Goal: Find specific page/section: Find specific page/section

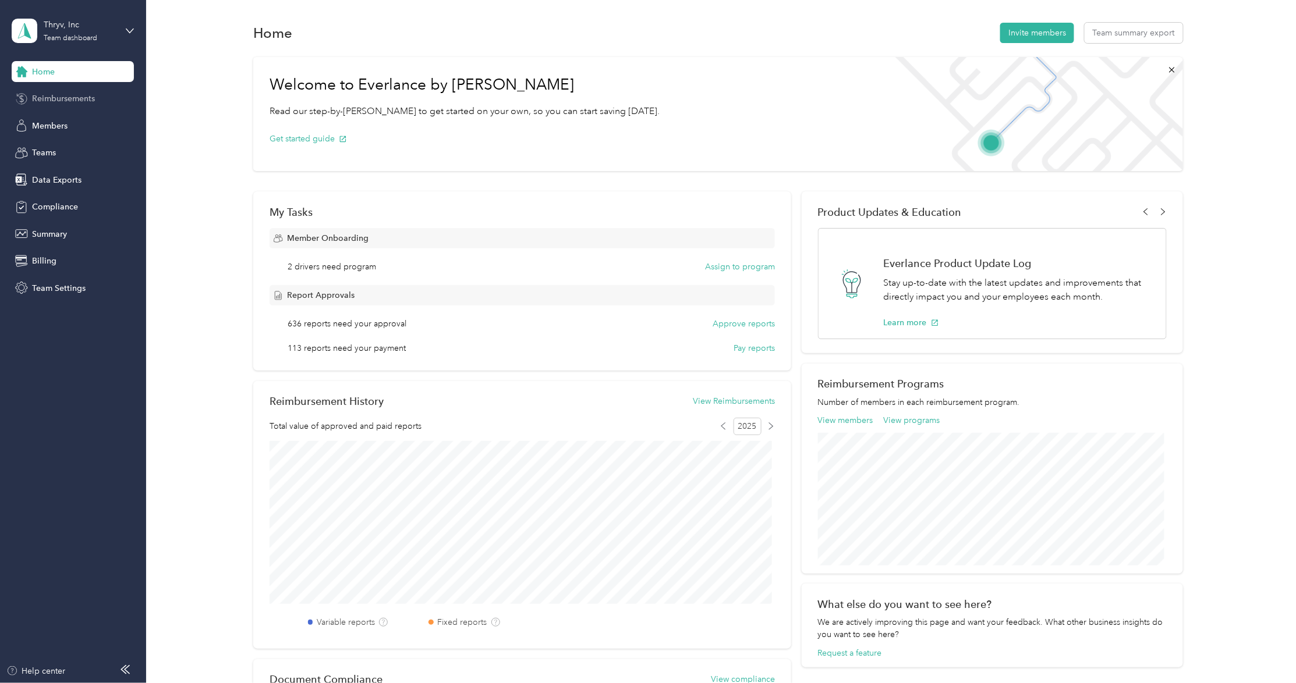
click at [59, 96] on span "Reimbursements" at bounding box center [63, 99] width 63 height 12
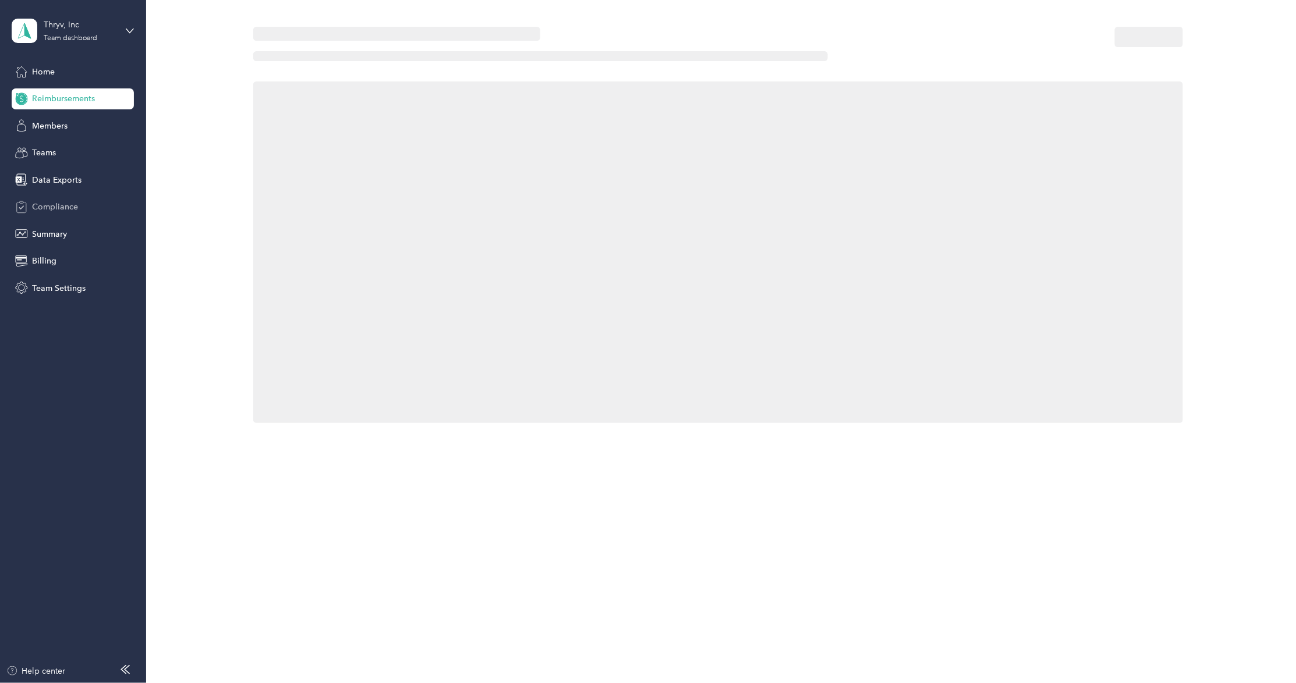
click at [62, 206] on span "Compliance" at bounding box center [55, 207] width 46 height 12
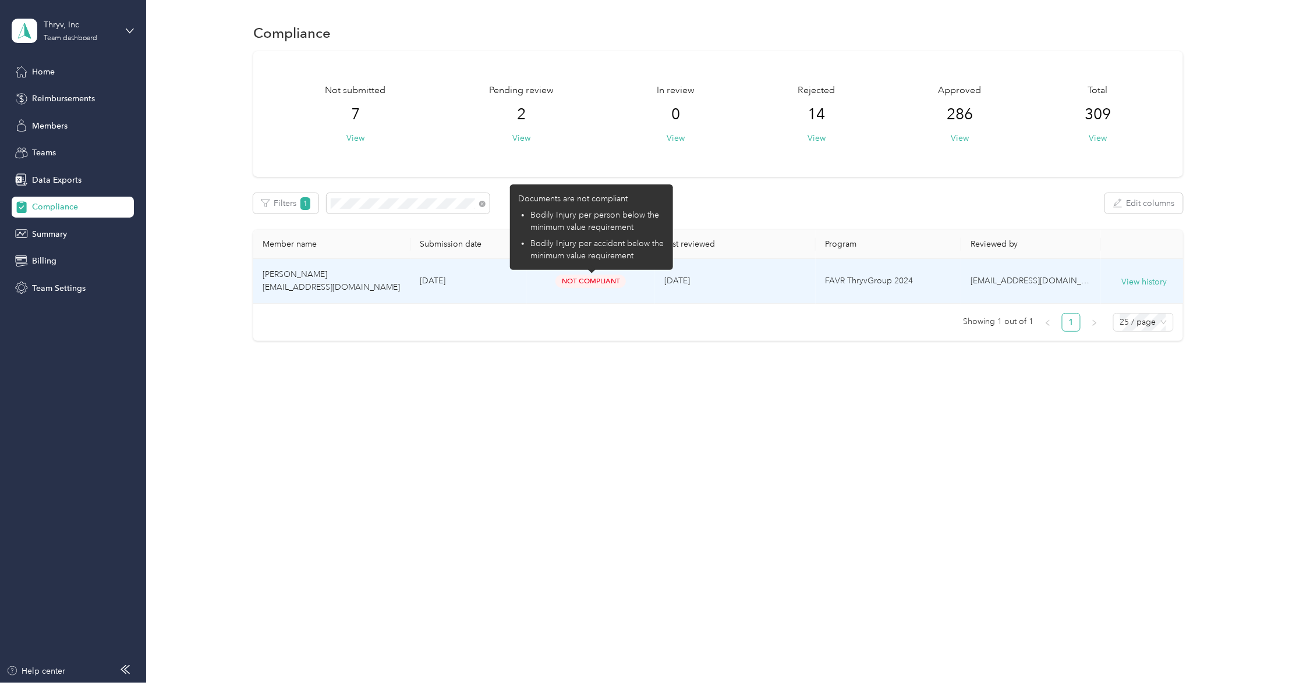
click at [604, 278] on span "Not Compliant" at bounding box center [590, 281] width 70 height 13
drag, startPoint x: 531, startPoint y: 212, endPoint x: 651, endPoint y: 259, distance: 128.1
click at [651, 259] on ul "Bodily Injury per person below the minimum value requirement Bodily Injury per …" at bounding box center [591, 235] width 147 height 53
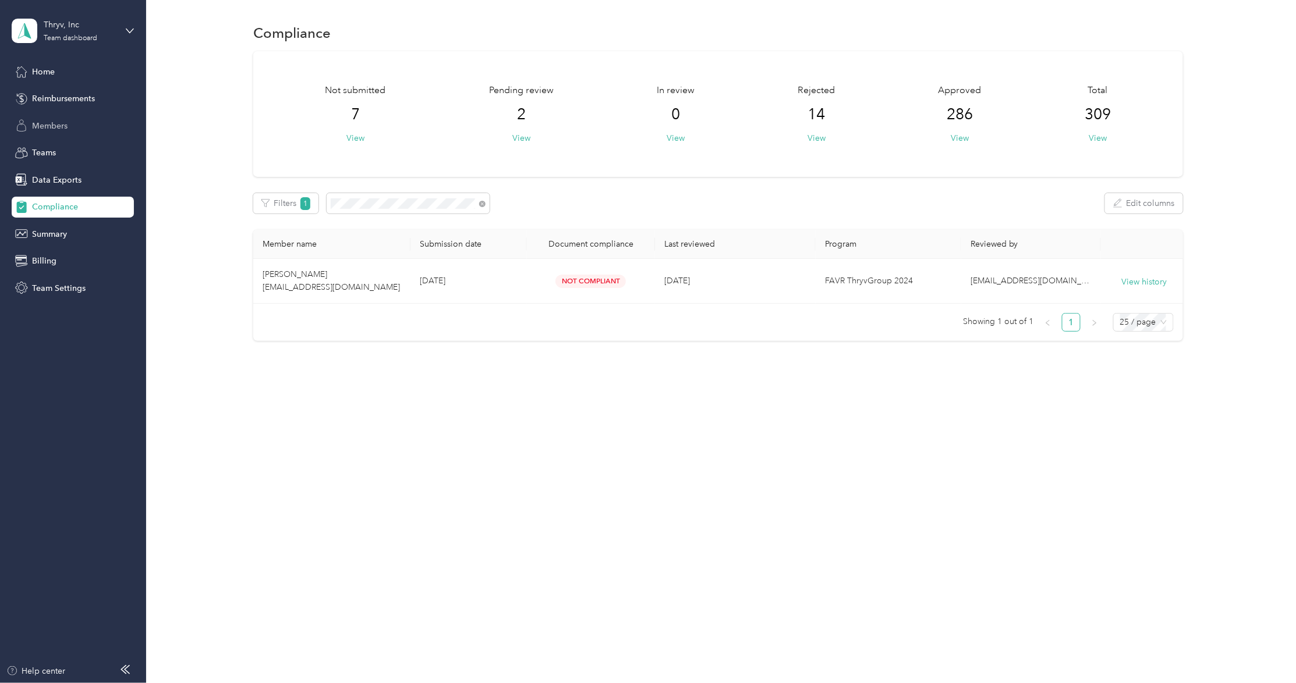
click at [51, 121] on span "Members" at bounding box center [50, 126] width 36 height 12
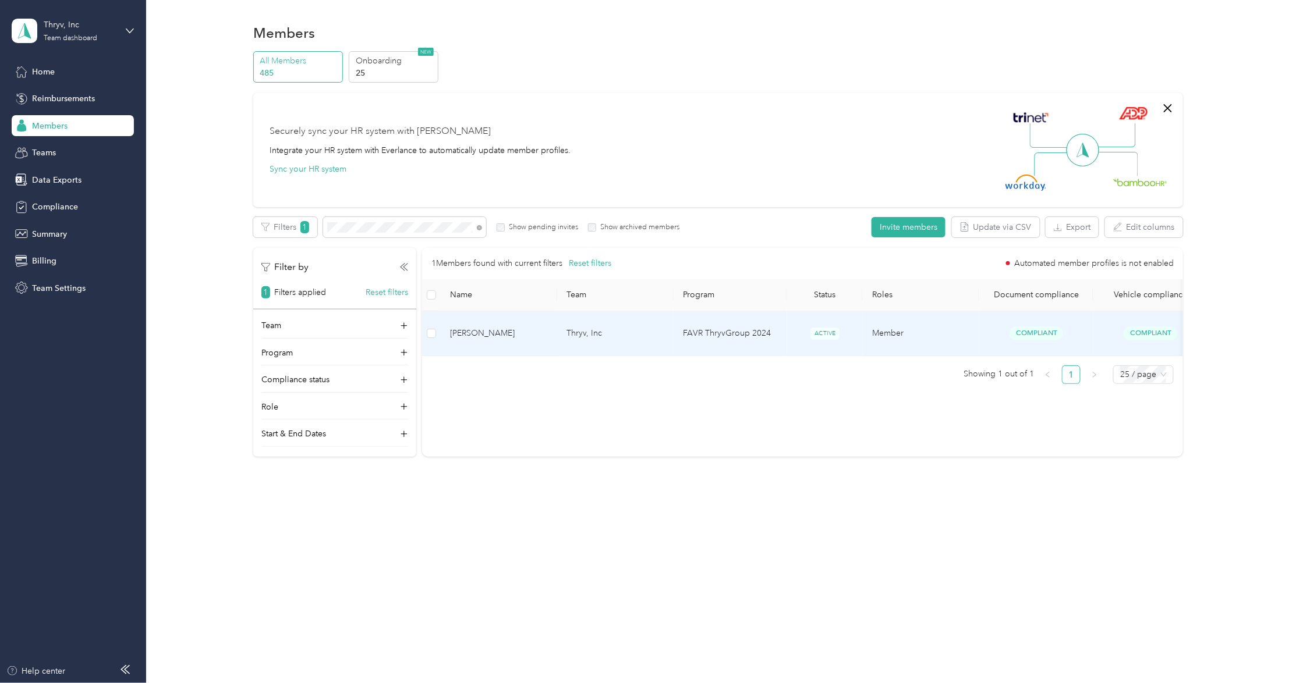
click at [533, 331] on span "[PERSON_NAME]" at bounding box center [499, 333] width 98 height 13
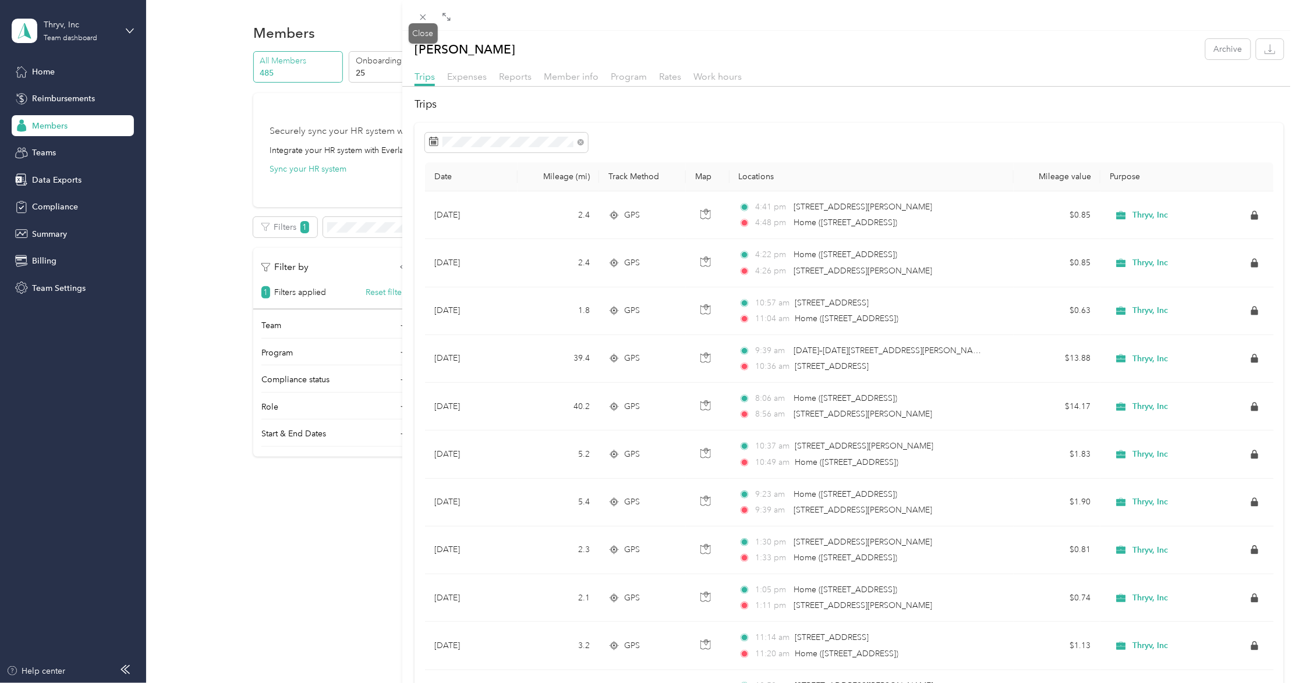
click at [422, 19] on icon at bounding box center [423, 17] width 10 height 10
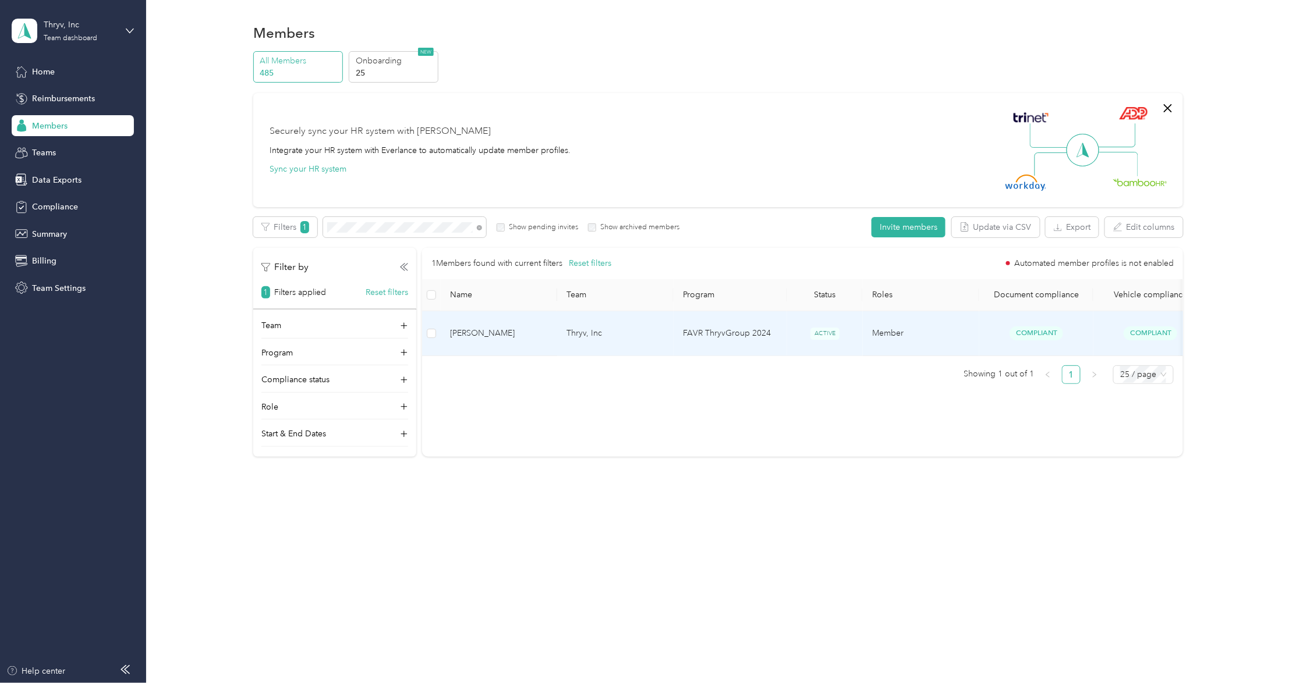
click at [525, 320] on td "[PERSON_NAME]" at bounding box center [499, 333] width 116 height 45
